Goal: Task Accomplishment & Management: Use online tool/utility

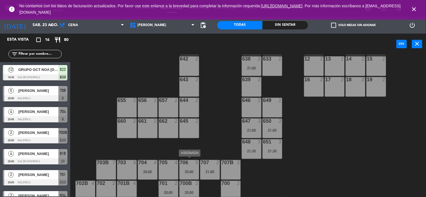
scroll to position [198, 0]
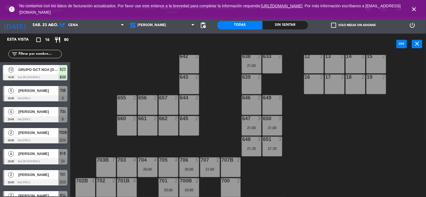
click at [27, 136] on div "[PERSON_NAME]" at bounding box center [38, 132] width 41 height 9
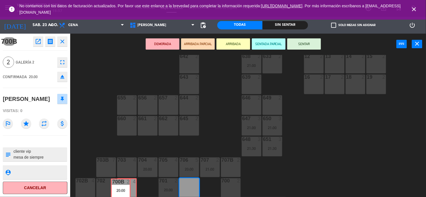
drag, startPoint x: 193, startPoint y: 187, endPoint x: 124, endPoint y: 187, distance: 68.5
click at [124, 187] on div "602 21 22:00 603 21 22:00 604 21 22:00 608 2 607 4 605 2 606 2 610 2 22:00 609 …" at bounding box center [250, 126] width 352 height 143
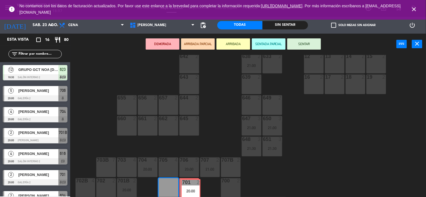
drag, startPoint x: 172, startPoint y: 183, endPoint x: 195, endPoint y: 184, distance: 22.2
click at [195, 184] on div "602 21 22:00 603 21 22:00 604 21 22:00 608 2 607 4 605 2 606 2 610 2 22:00 609 …" at bounding box center [250, 126] width 352 height 143
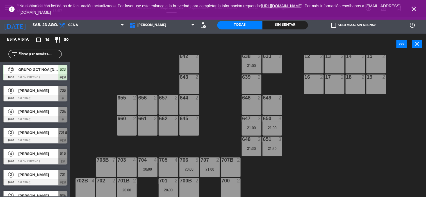
click at [187, 183] on div "700B 2" at bounding box center [189, 182] width 20 height 6
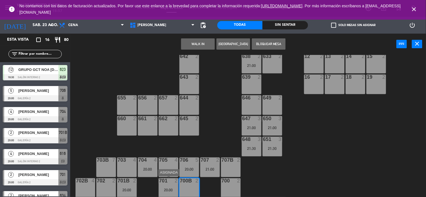
click at [169, 183] on div "701 2" at bounding box center [169, 182] width 20 height 6
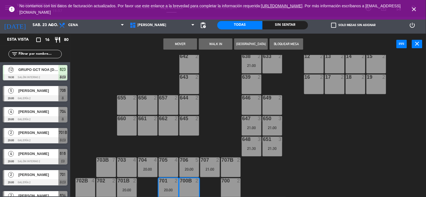
click at [181, 42] on button "Mover" at bounding box center [180, 43] width 34 height 11
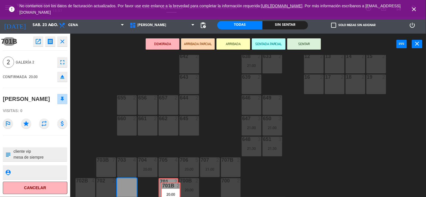
drag, startPoint x: 123, startPoint y: 186, endPoint x: 167, endPoint y: 191, distance: 44.1
click at [167, 191] on div "602 21 22:00 603 21 22:00 604 21 22:00 608 2 607 4 605 2 606 2 610 2 22:00 609 …" at bounding box center [250, 126] width 352 height 143
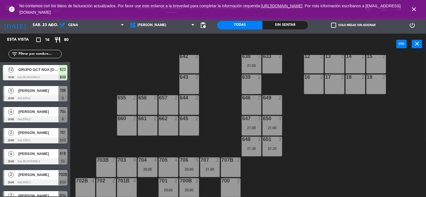
click at [33, 180] on div at bounding box center [35, 183] width 65 height 6
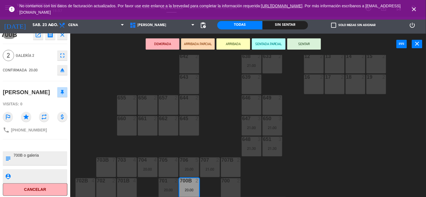
scroll to position [8, 0]
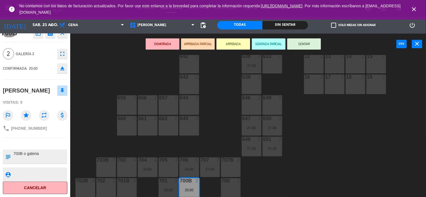
click at [341, 179] on div "602 21 22:00 603 21 22:00 604 21 22:00 608 2 607 4 605 2 606 2 610 2 22:00 609 …" at bounding box center [250, 126] width 352 height 143
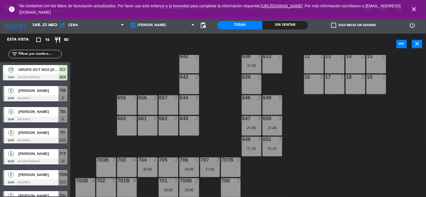
click at [417, 10] on icon "close" at bounding box center [414, 9] width 7 height 7
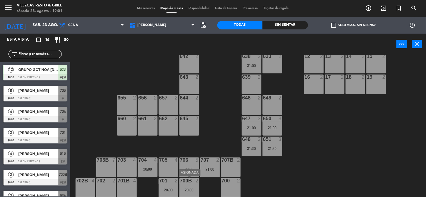
click at [194, 186] on div "700B 2 20:00" at bounding box center [189, 189] width 20 height 20
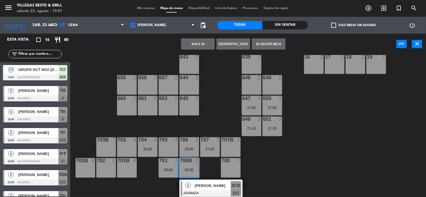
drag, startPoint x: 203, startPoint y: 186, endPoint x: 197, endPoint y: 187, distance: 5.7
click at [203, 186] on div "2 [PERSON_NAME] ASIGNADA 20:00 chat" at bounding box center [211, 189] width 72 height 18
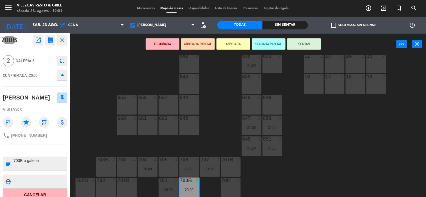
scroll to position [0, 0]
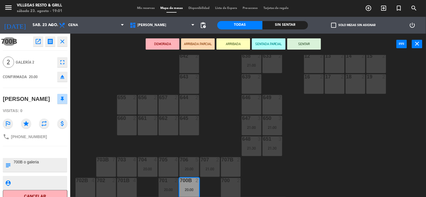
click at [64, 42] on icon "close" at bounding box center [62, 41] width 7 height 7
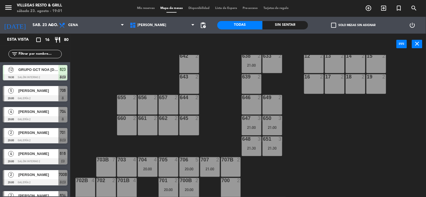
click at [209, 167] on div "21:00" at bounding box center [210, 169] width 20 height 4
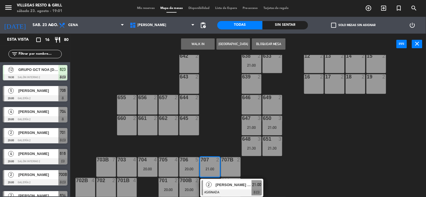
click at [220, 187] on span "[PERSON_NAME] [PERSON_NAME]" at bounding box center [234, 185] width 36 height 6
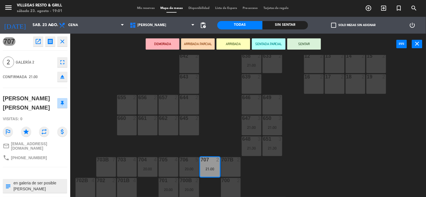
click at [62, 42] on icon "close" at bounding box center [62, 41] width 7 height 7
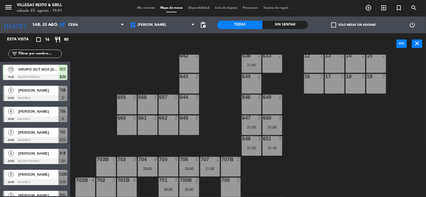
click at [206, 159] on div at bounding box center [209, 159] width 9 height 5
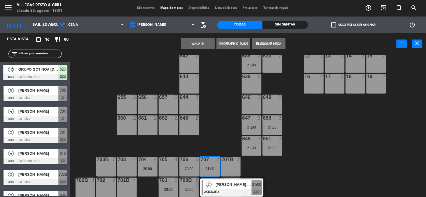
click at [108, 182] on div at bounding box center [105, 180] width 9 height 5
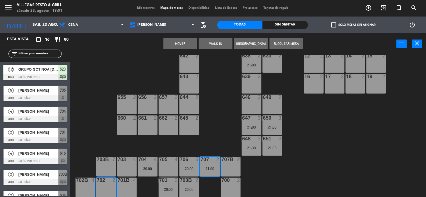
click at [186, 42] on button "Mover" at bounding box center [180, 43] width 34 height 11
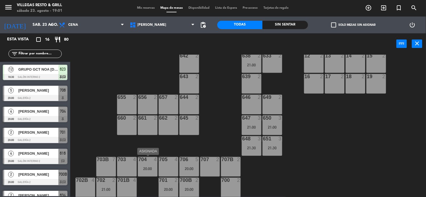
click at [145, 168] on div "20:00" at bounding box center [148, 169] width 20 height 4
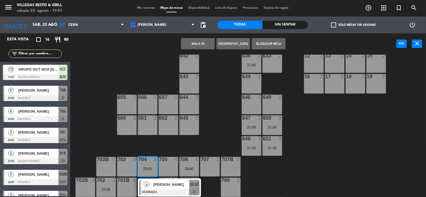
drag, startPoint x: 153, startPoint y: 185, endPoint x: 149, endPoint y: 186, distance: 3.9
click at [153, 185] on div "4 [PERSON_NAME] ASIGNADA 20:00" at bounding box center [170, 188] width 72 height 18
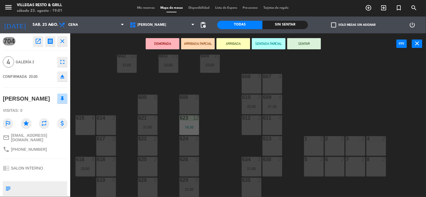
scroll to position [74, 0]
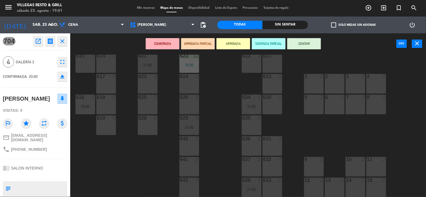
click at [254, 130] on div "635 2" at bounding box center [252, 126] width 20 height 20
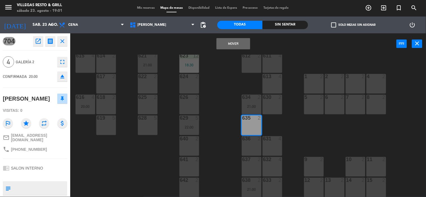
click at [225, 48] on button "Mover" at bounding box center [234, 43] width 34 height 11
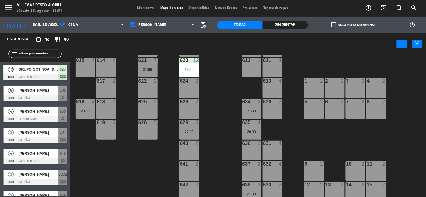
scroll to position [12, 0]
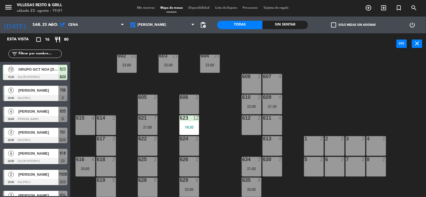
click at [88, 164] on div "616 4 20:00" at bounding box center [86, 167] width 20 height 20
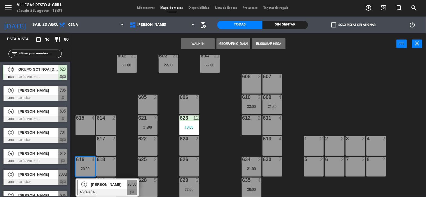
click at [92, 120] on div "4" at bounding box center [93, 118] width 3 height 5
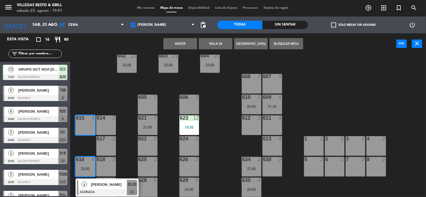
click at [181, 46] on button "Mover" at bounding box center [180, 43] width 34 height 11
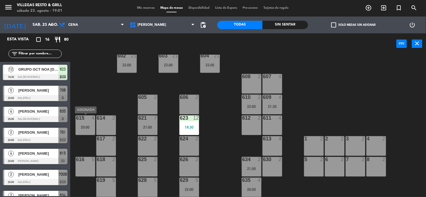
click at [87, 122] on div "615 4 20:00" at bounding box center [86, 126] width 20 height 20
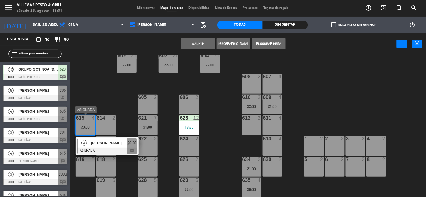
click at [103, 145] on span "[PERSON_NAME]" at bounding box center [109, 143] width 36 height 6
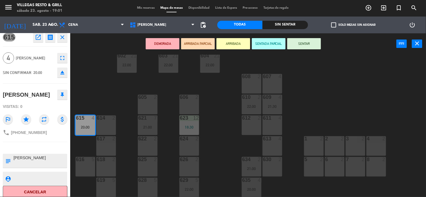
scroll to position [0, 0]
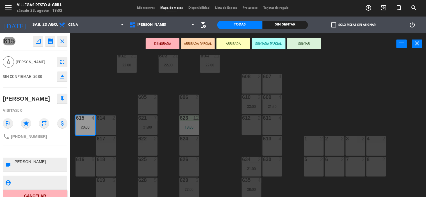
drag, startPoint x: 62, startPoint y: 40, endPoint x: 65, endPoint y: 43, distance: 3.6
click at [63, 41] on icon "close" at bounding box center [62, 41] width 7 height 7
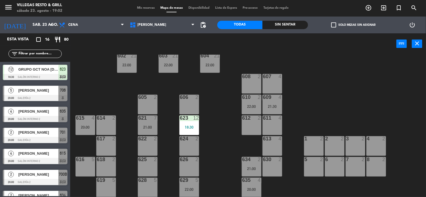
click at [278, 105] on div "21:30" at bounding box center [273, 107] width 20 height 4
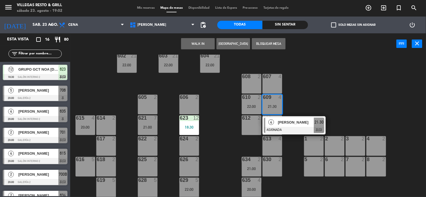
drag, startPoint x: 79, startPoint y: 160, endPoint x: 81, endPoint y: 157, distance: 4.4
click at [76, 160] on div "616" at bounding box center [76, 159] width 0 height 5
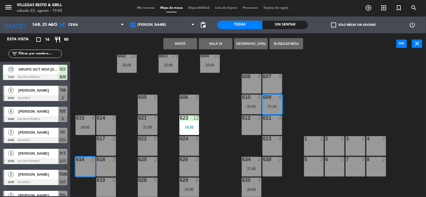
click at [175, 44] on button "Mover" at bounding box center [180, 43] width 34 height 11
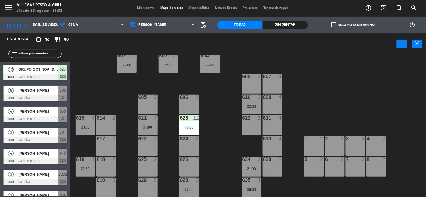
click at [86, 122] on div "615 4 20:00" at bounding box center [86, 126] width 20 height 20
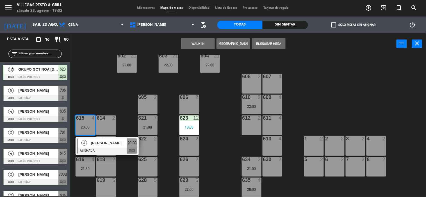
click at [273, 106] on div "609 4" at bounding box center [273, 105] width 20 height 20
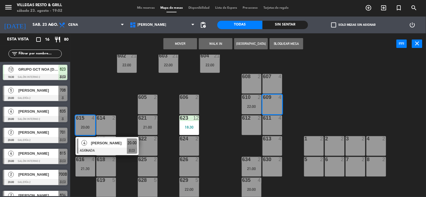
click at [193, 43] on button "Mover" at bounding box center [180, 43] width 34 height 11
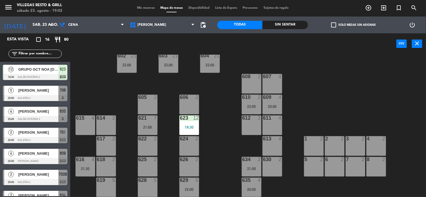
click at [84, 165] on div "616 4 21:30" at bounding box center [86, 167] width 20 height 20
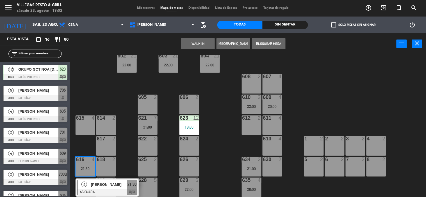
click at [86, 122] on div "615 4" at bounding box center [86, 126] width 20 height 20
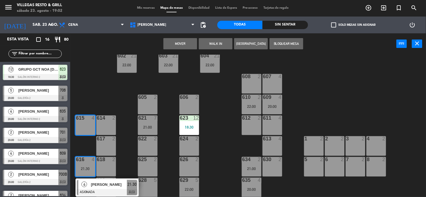
click at [179, 44] on button "Mover" at bounding box center [180, 43] width 34 height 11
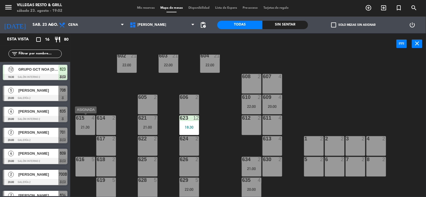
click at [89, 126] on div "21:30" at bounding box center [86, 128] width 20 height 4
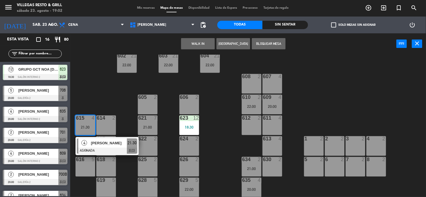
click at [269, 89] on div "607 4" at bounding box center [273, 84] width 20 height 20
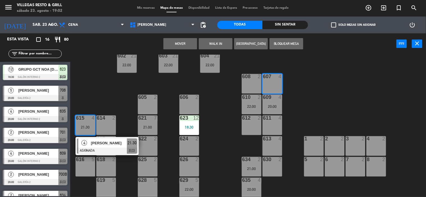
click at [187, 43] on button "Mover" at bounding box center [180, 43] width 34 height 11
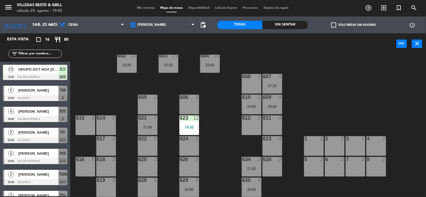
click at [272, 103] on div "609 4 20:00" at bounding box center [273, 105] width 20 height 20
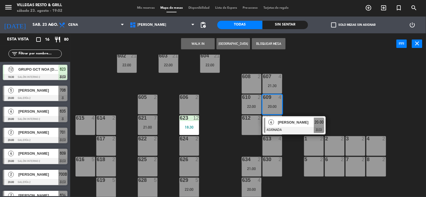
click at [83, 129] on div "615 4" at bounding box center [86, 126] width 20 height 20
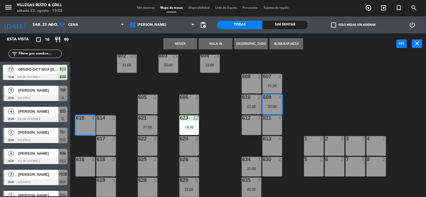
click at [192, 42] on button "Mover" at bounding box center [180, 43] width 34 height 11
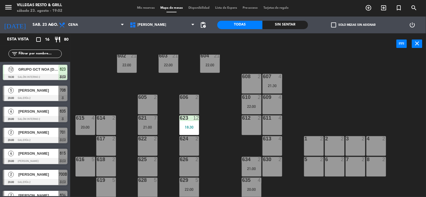
click at [248, 103] on div "610 2 22:00" at bounding box center [252, 105] width 20 height 20
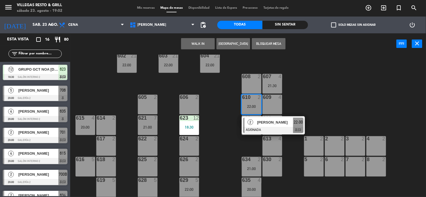
click at [215, 96] on div "602 21 22:00 603 21 22:00 604 21 22:00 608 2 607 4 21:30 605 2 606 2 610 2 22:0…" at bounding box center [250, 126] width 352 height 143
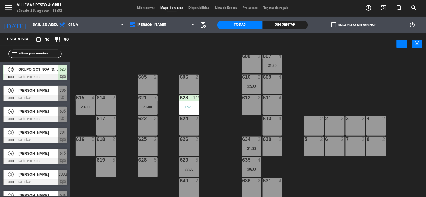
scroll to position [43, 0]
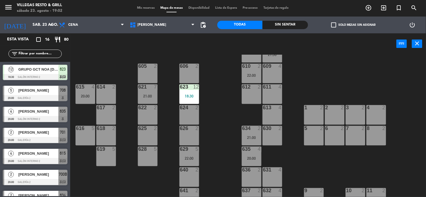
click at [252, 137] on div "21:00" at bounding box center [252, 138] width 20 height 4
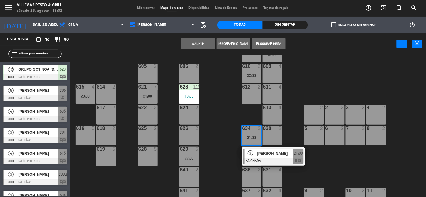
click at [247, 96] on div "612 2" at bounding box center [252, 95] width 20 height 20
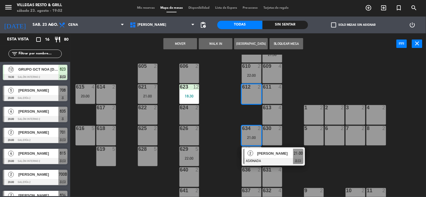
click at [192, 45] on button "Mover" at bounding box center [180, 43] width 34 height 11
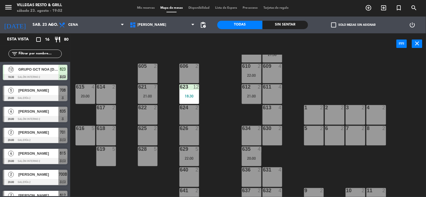
click at [247, 74] on div "22:00" at bounding box center [252, 76] width 20 height 4
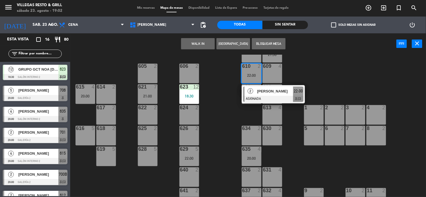
click at [252, 139] on div "634 2" at bounding box center [252, 136] width 20 height 20
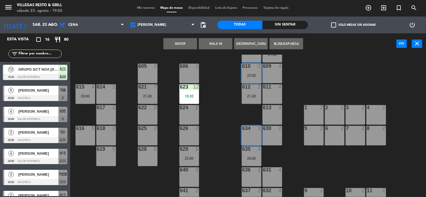
click at [251, 133] on div "634 2" at bounding box center [252, 136] width 20 height 20
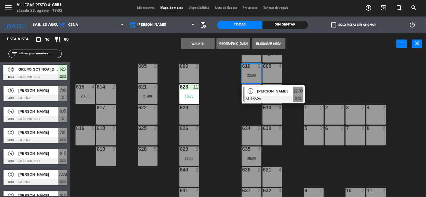
click at [192, 173] on div "640 2" at bounding box center [189, 178] width 20 height 20
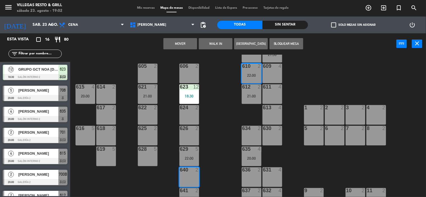
click at [188, 45] on button "Mover" at bounding box center [180, 43] width 34 height 11
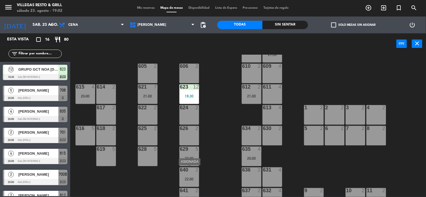
click at [192, 176] on div "640 2 22:00" at bounding box center [189, 178] width 20 height 20
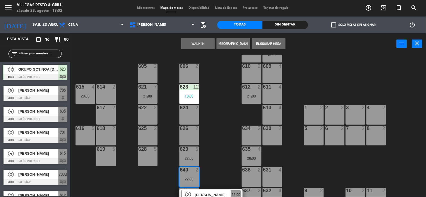
click at [246, 131] on div "634 2" at bounding box center [252, 129] width 20 height 6
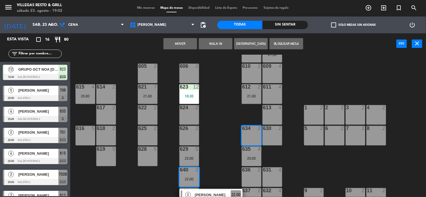
click at [185, 44] on button "Mover" at bounding box center [180, 43] width 34 height 11
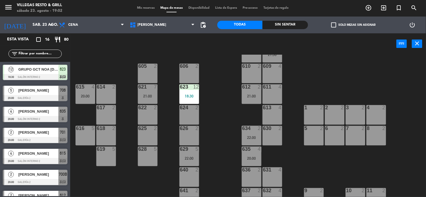
click at [194, 156] on div "22:00" at bounding box center [189, 158] width 20 height 4
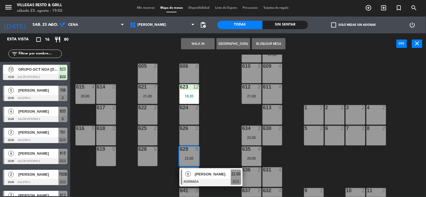
click at [99, 158] on div "619 5" at bounding box center [106, 157] width 20 height 20
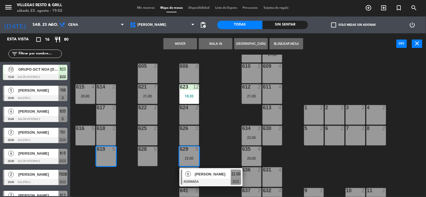
click at [182, 44] on button "Mover" at bounding box center [180, 43] width 34 height 11
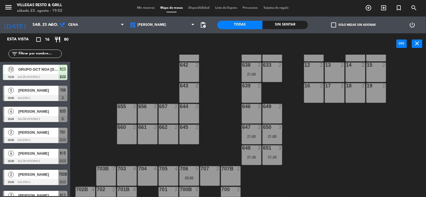
scroll to position [198, 0]
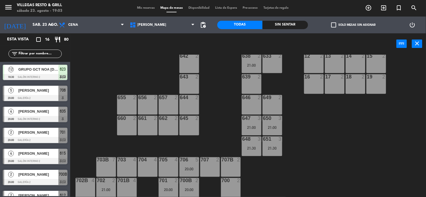
click at [190, 166] on div "706 5 20:00" at bounding box center [189, 168] width 20 height 20
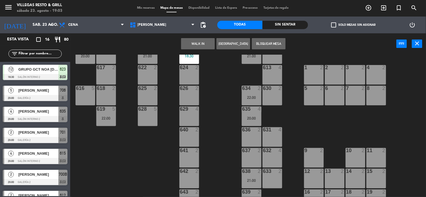
scroll to position [74, 0]
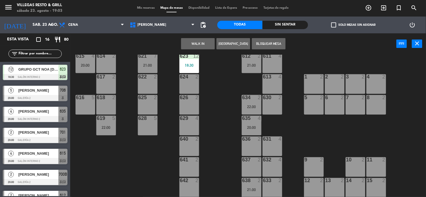
click at [191, 122] on div "629 4" at bounding box center [189, 126] width 20 height 20
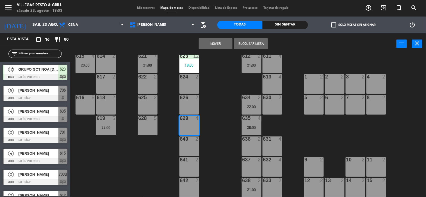
click at [213, 44] on button "Mover" at bounding box center [216, 43] width 34 height 11
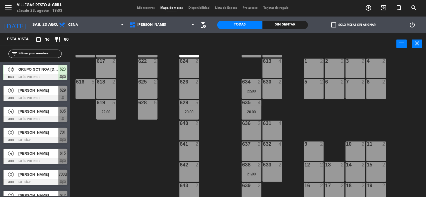
scroll to position [105, 0]
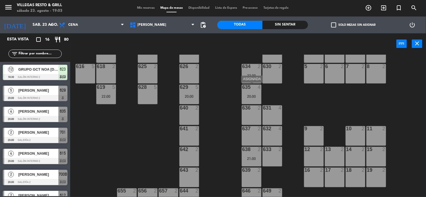
click at [254, 93] on div "635 4 20:00" at bounding box center [252, 95] width 20 height 20
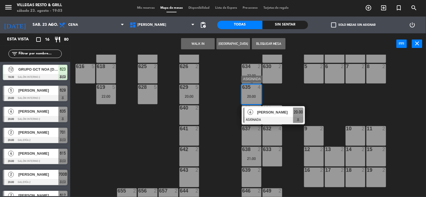
click at [259, 115] on div "[PERSON_NAME]" at bounding box center [275, 112] width 37 height 9
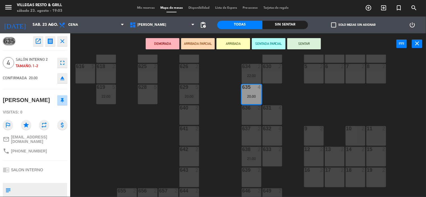
drag, startPoint x: 63, startPoint y: 38, endPoint x: 66, endPoint y: 39, distance: 3.5
click at [63, 38] on icon "close" at bounding box center [62, 41] width 7 height 7
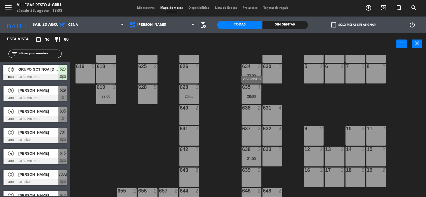
click at [245, 91] on div "635 4 20:00" at bounding box center [252, 95] width 20 height 20
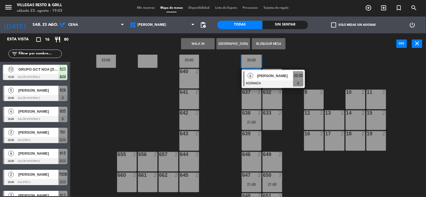
scroll to position [198, 0]
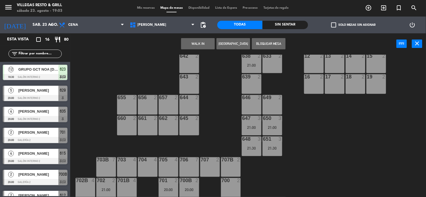
click at [174, 167] on div "705 4" at bounding box center [169, 168] width 20 height 20
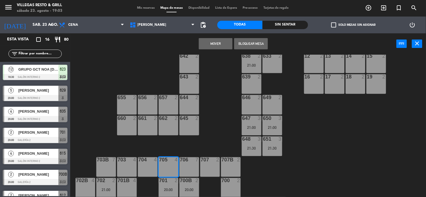
click at [212, 46] on button "Mover" at bounding box center [216, 43] width 34 height 11
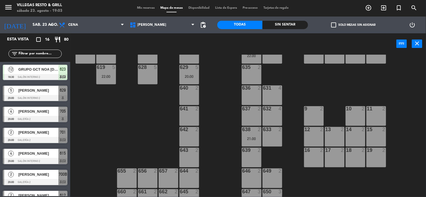
scroll to position [187, 0]
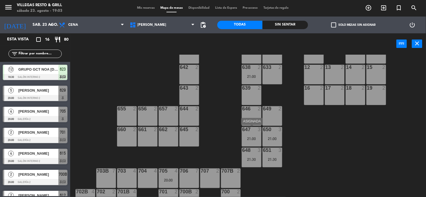
click at [251, 135] on div "647 3 21:00" at bounding box center [252, 137] width 20 height 20
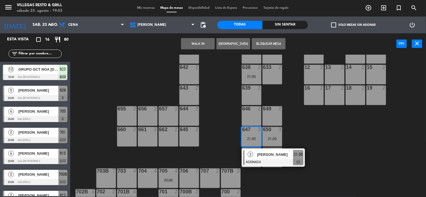
click at [130, 172] on div at bounding box center [126, 171] width 9 height 5
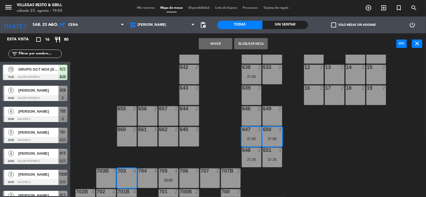
click at [214, 46] on button "Mover" at bounding box center [216, 43] width 34 height 11
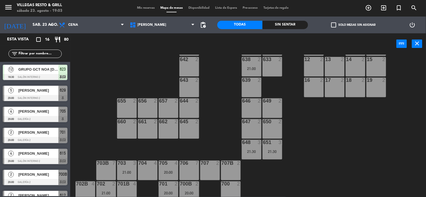
scroll to position [198, 0]
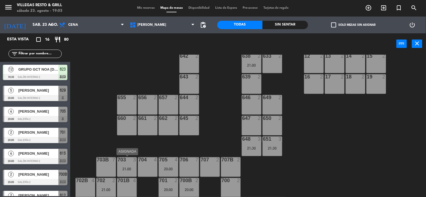
click at [133, 168] on div "21:00" at bounding box center [127, 169] width 20 height 4
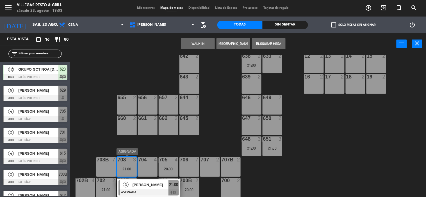
click at [149, 190] on div at bounding box center [149, 193] width 60 height 6
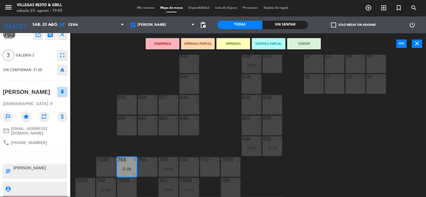
scroll to position [0, 0]
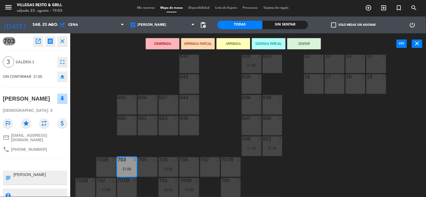
click at [63, 41] on icon "close" at bounding box center [62, 41] width 7 height 7
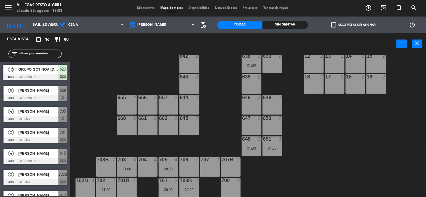
scroll to position [0, 0]
click at [251, 144] on div "648 3 21:30" at bounding box center [252, 147] width 20 height 20
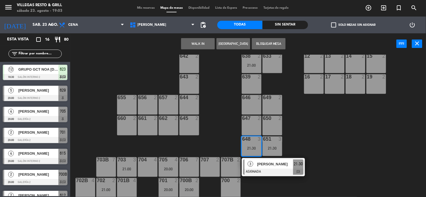
click at [265, 167] on span "[PERSON_NAME]" at bounding box center [275, 164] width 36 height 6
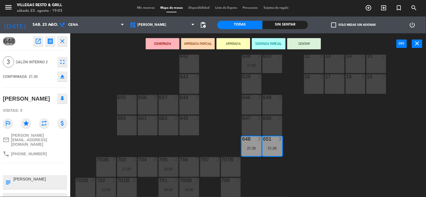
click at [64, 40] on icon "close" at bounding box center [62, 41] width 7 height 7
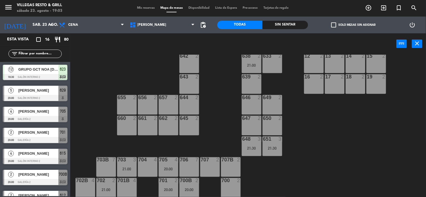
scroll to position [15, 0]
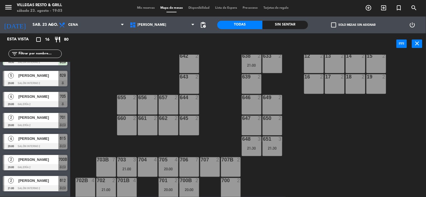
click at [251, 142] on div "648 3 21:30" at bounding box center [252, 147] width 20 height 20
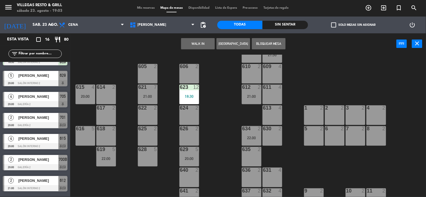
scroll to position [74, 0]
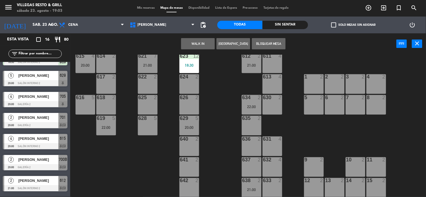
click at [271, 144] on div "631 4" at bounding box center [273, 147] width 20 height 20
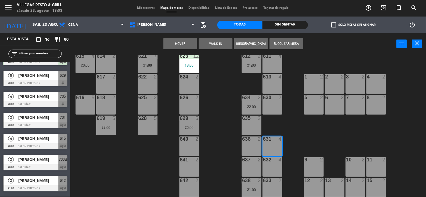
click at [181, 44] on button "Mover" at bounding box center [180, 43] width 34 height 11
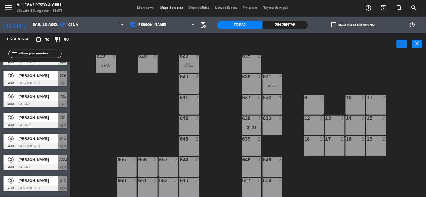
scroll to position [198, 0]
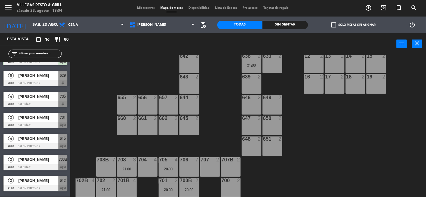
click at [145, 8] on span "Mis reservas" at bounding box center [145, 7] width 23 height 3
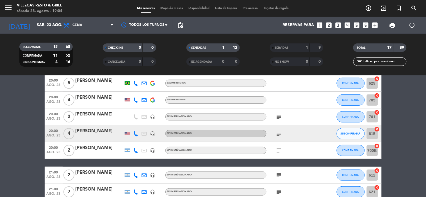
scroll to position [62, 0]
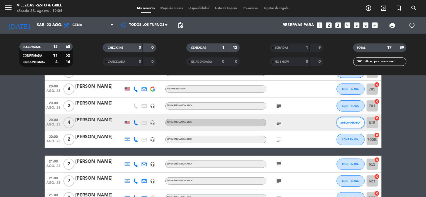
click at [341, 124] on span "SIN CONFIRMAR" at bounding box center [351, 122] width 20 height 3
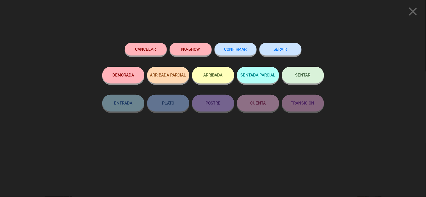
click at [236, 50] on span "CONFIRMAR" at bounding box center [235, 49] width 22 height 5
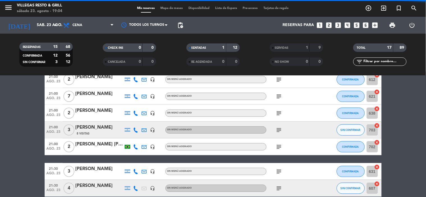
scroll to position [156, 0]
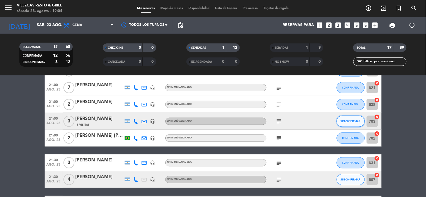
click at [344, 122] on span "SIN CONFIRMAR" at bounding box center [351, 121] width 20 height 3
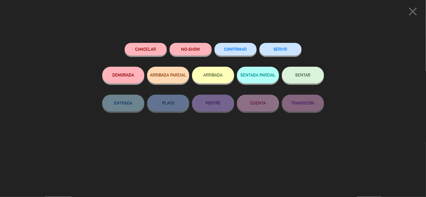
click at [248, 49] on button "CONFIRMAR" at bounding box center [236, 49] width 42 height 13
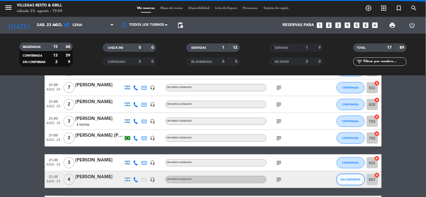
click at [350, 181] on button "SIN CONFIRMAR" at bounding box center [351, 179] width 28 height 11
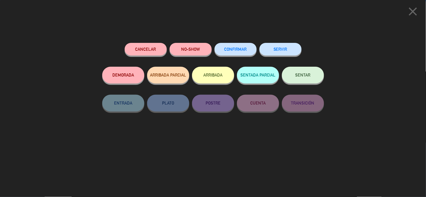
click at [242, 51] on span "CONFIRMAR" at bounding box center [235, 49] width 22 height 5
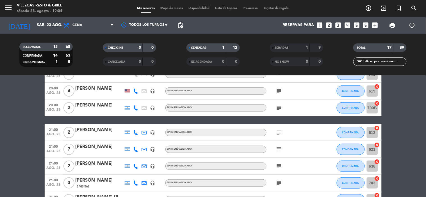
scroll to position [0, 0]
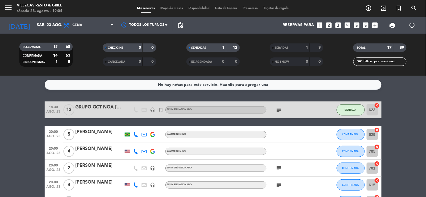
click at [176, 6] on div "Mis reservas Mapa de mesas Disponibilidad Lista de Espera Pre-acceso Tarjetas d…" at bounding box center [213, 8] width 158 height 5
click at [175, 9] on span "Mapa de mesas" at bounding box center [172, 8] width 28 height 3
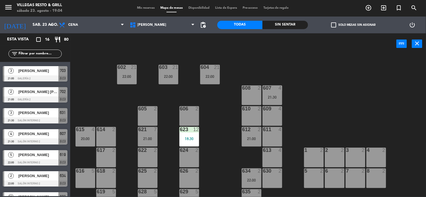
scroll to position [202, 0]
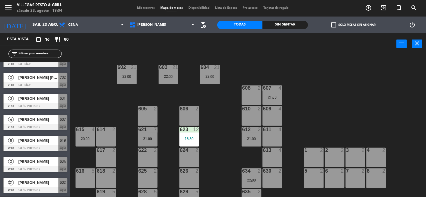
click at [40, 100] on span "[PERSON_NAME]" at bounding box center [38, 99] width 40 height 6
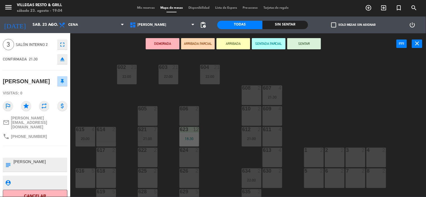
scroll to position [27, 0]
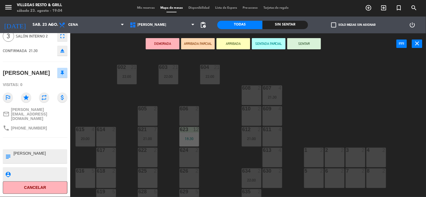
click at [86, 104] on div "602 21 22:00 603 21 22:00 604 21 22:00 608 2 607 4 21:30 605 2 606 2 610 2 609 …" at bounding box center [250, 126] width 352 height 143
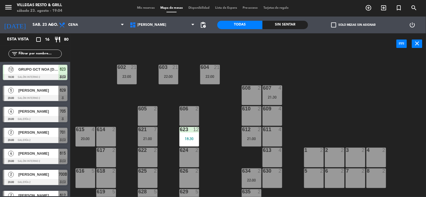
scroll to position [15, 0]
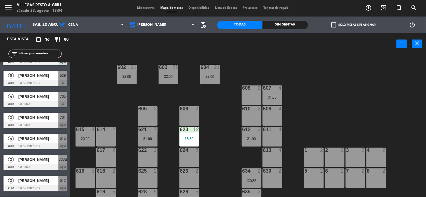
click at [37, 99] on span "[PERSON_NAME]" at bounding box center [38, 97] width 40 height 6
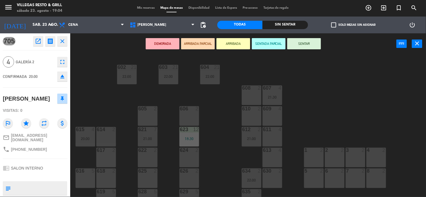
scroll to position [31, 0]
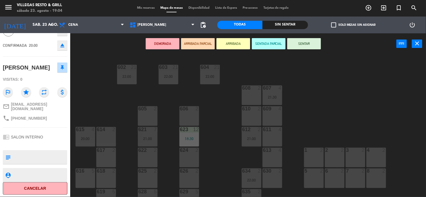
click at [90, 105] on div "602 21 22:00 603 21 22:00 604 21 22:00 608 2 607 4 21:30 605 2 606 2 610 2 609 …" at bounding box center [250, 126] width 352 height 143
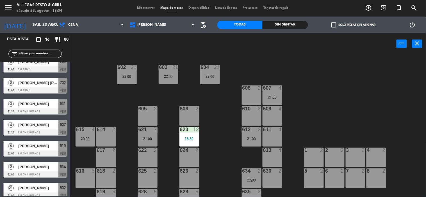
scroll to position [202, 0]
